Goal: Information Seeking & Learning: Learn about a topic

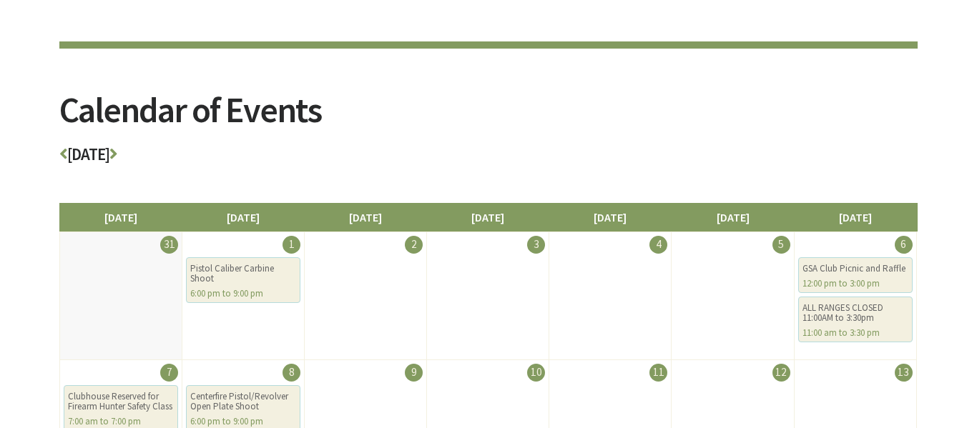
scroll to position [113, 0]
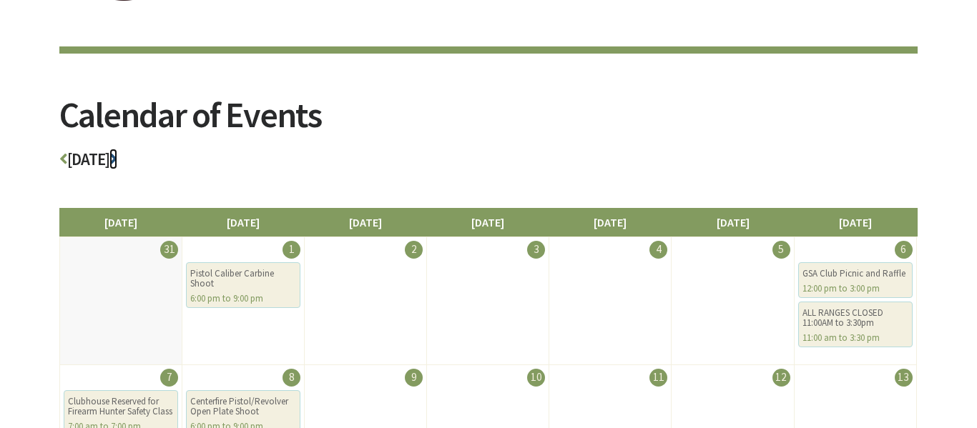
click at [117, 159] on icon at bounding box center [113, 159] width 8 height 16
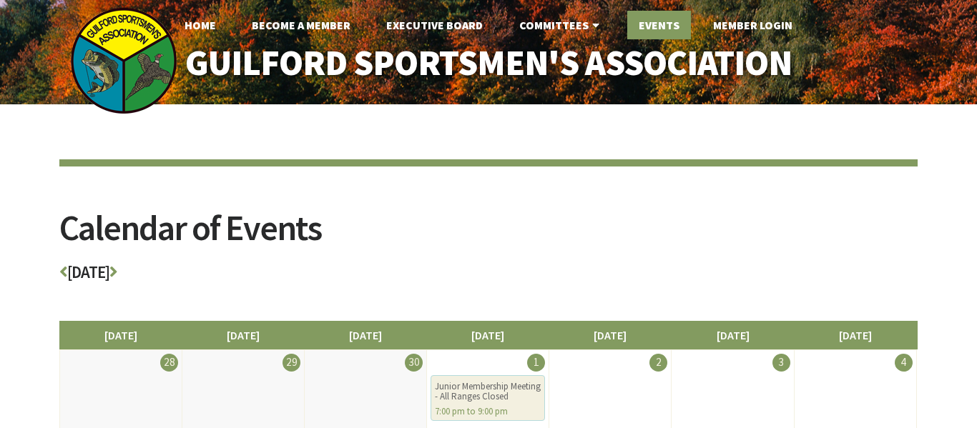
click at [644, 26] on link "Events" at bounding box center [659, 25] width 64 height 29
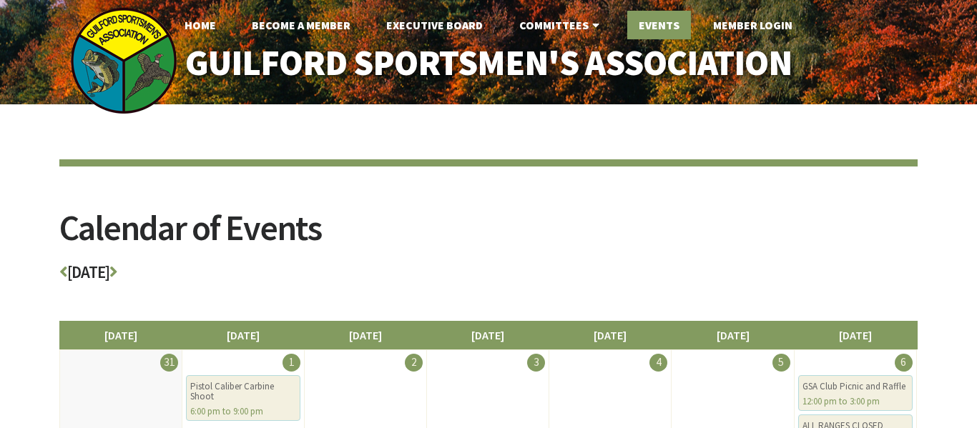
click at [664, 22] on link "Events" at bounding box center [659, 25] width 64 height 29
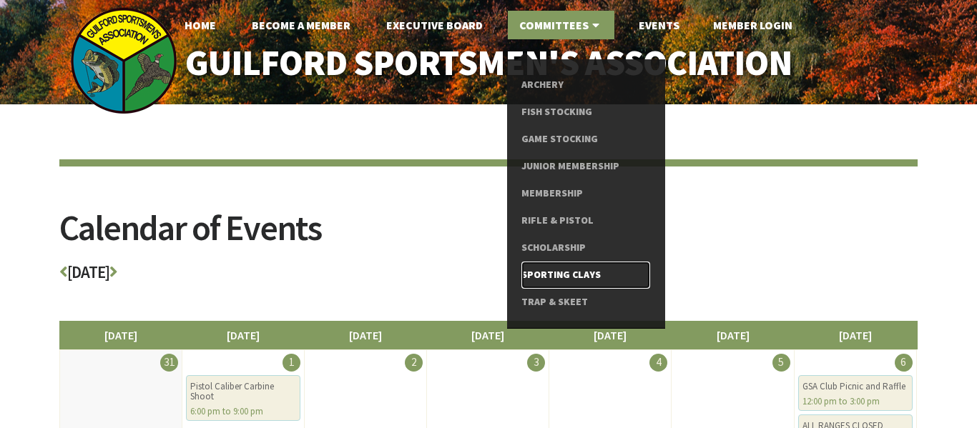
click at [571, 275] on link "Sporting Clays" at bounding box center [585, 275] width 128 height 27
